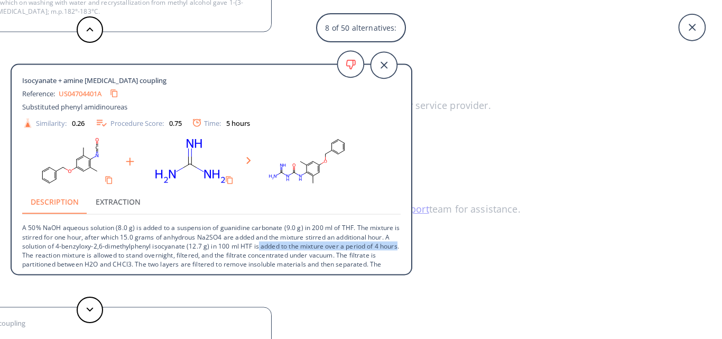
scroll to position [38, 0]
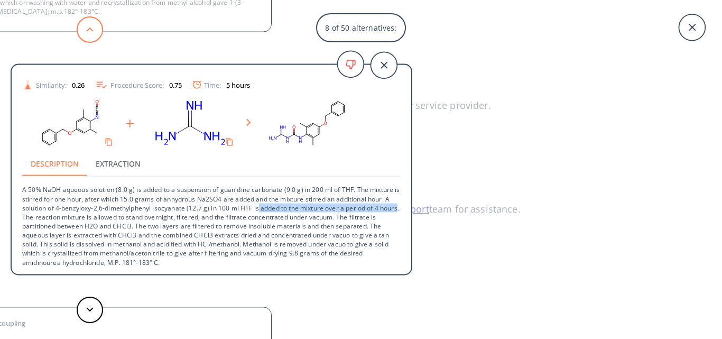
click at [83, 37] on button at bounding box center [90, 29] width 26 height 26
click at [92, 29] on icon at bounding box center [89, 29] width 7 height 5
click at [82, 316] on button at bounding box center [90, 309] width 26 height 26
click at [694, 33] on icon at bounding box center [691, 27] width 26 height 26
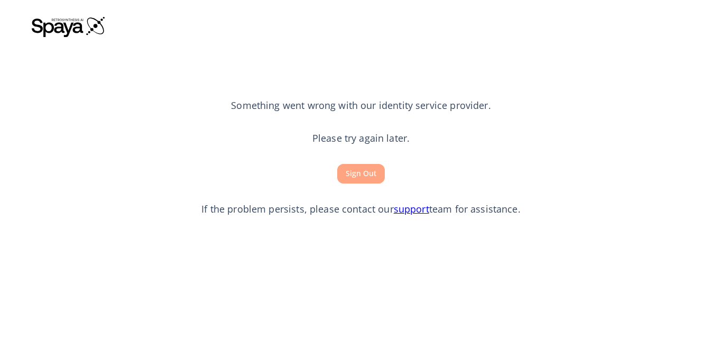
click at [361, 171] on button "Sign Out" at bounding box center [361, 174] width 48 height 20
